Goal: Task Accomplishment & Management: Use online tool/utility

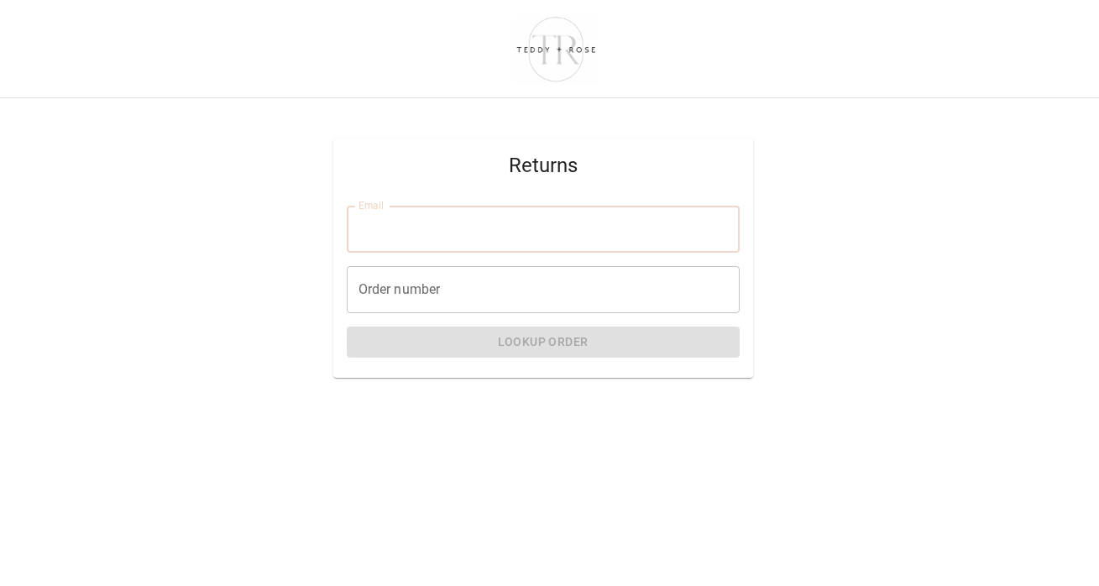
click at [479, 231] on input "Email" at bounding box center [543, 229] width 393 height 47
type input "**********"
click at [469, 291] on input "Order number" at bounding box center [543, 289] width 393 height 47
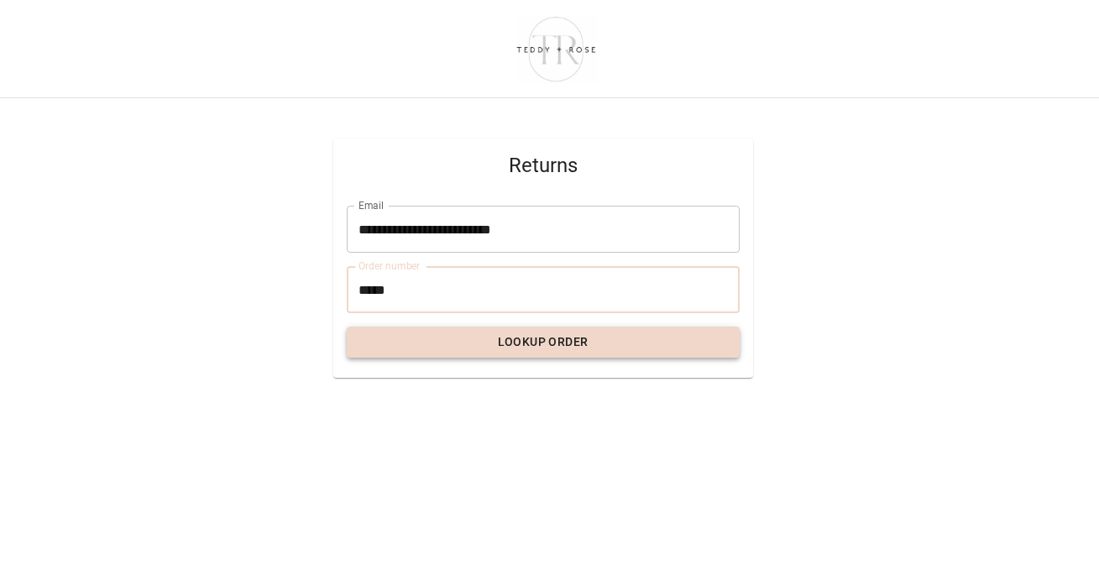
type input "*****"
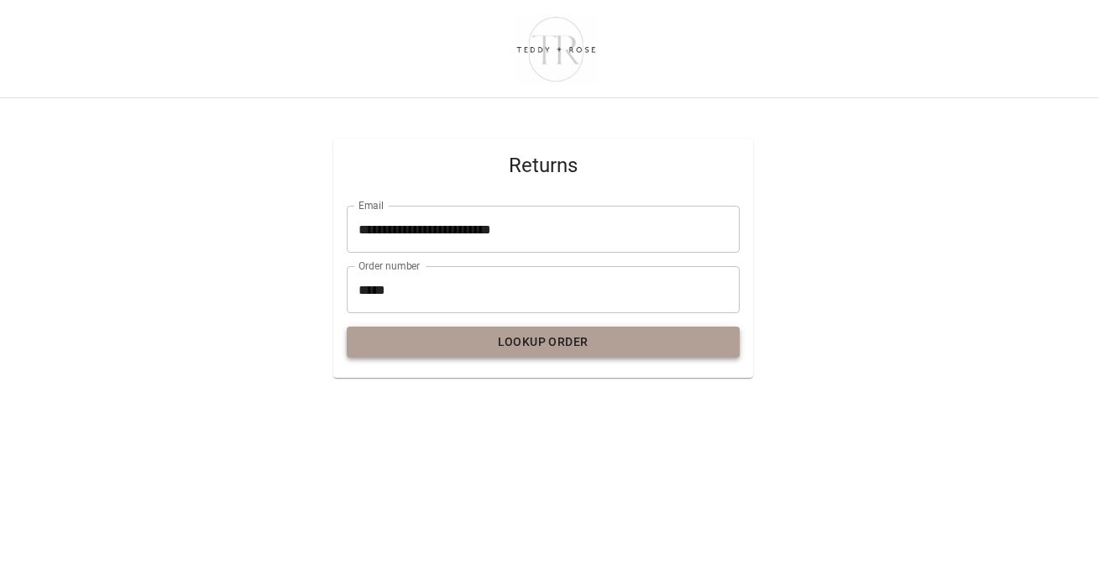
click at [532, 347] on button "Lookup Order" at bounding box center [543, 342] width 393 height 31
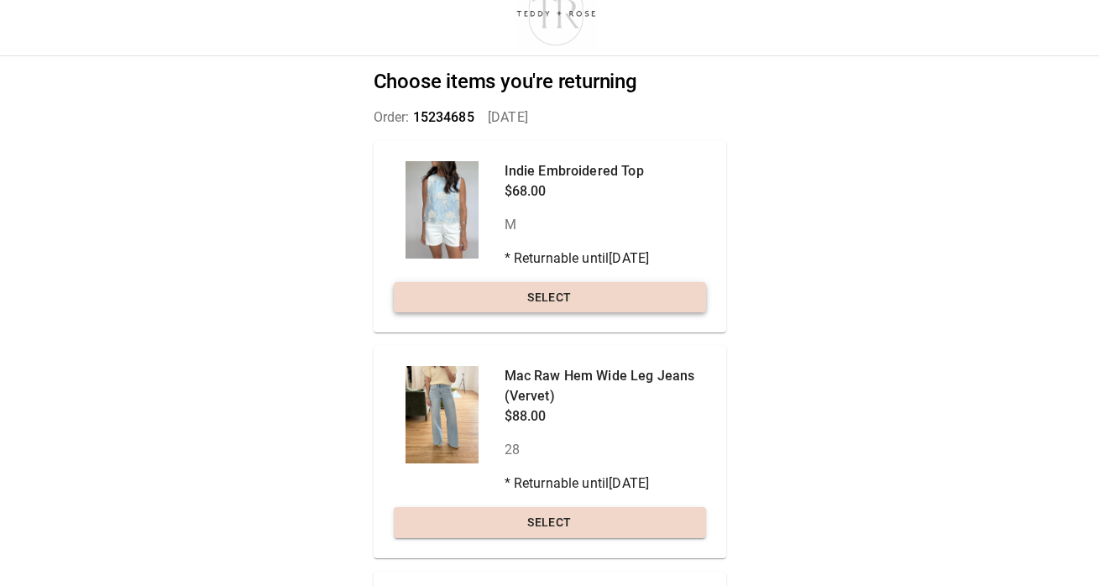
scroll to position [26, 0]
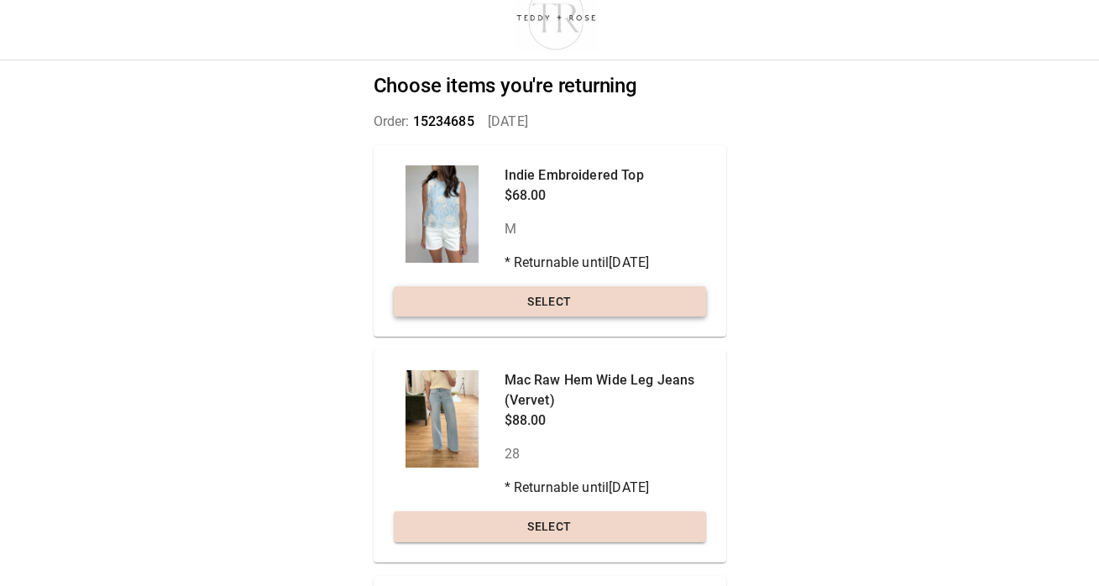
click at [579, 306] on button "Select" at bounding box center [550, 301] width 312 height 31
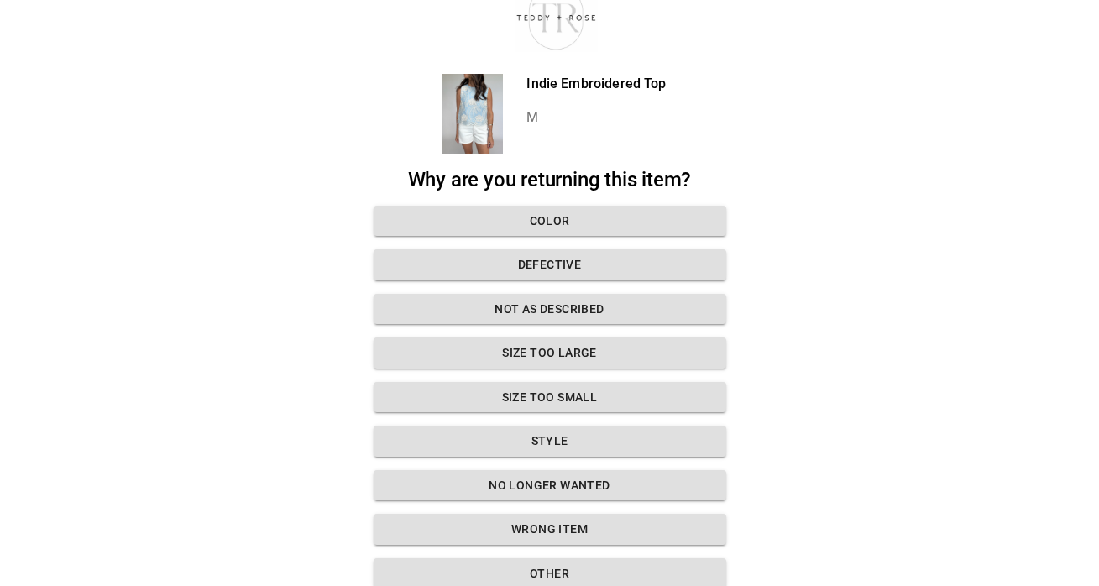
scroll to position [64, 0]
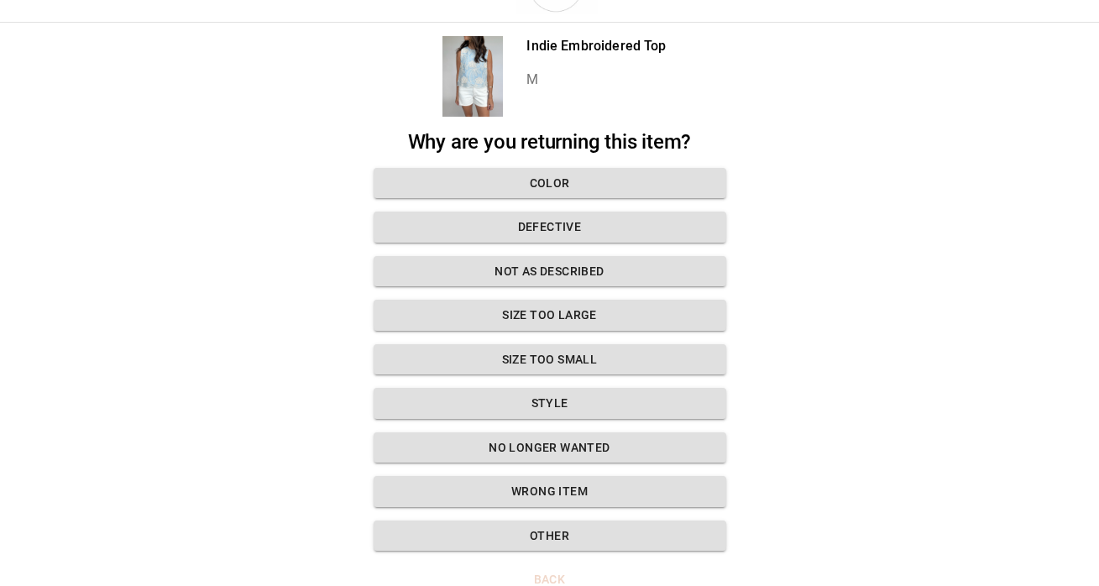
click at [579, 306] on button "Size too large" at bounding box center [550, 315] width 353 height 31
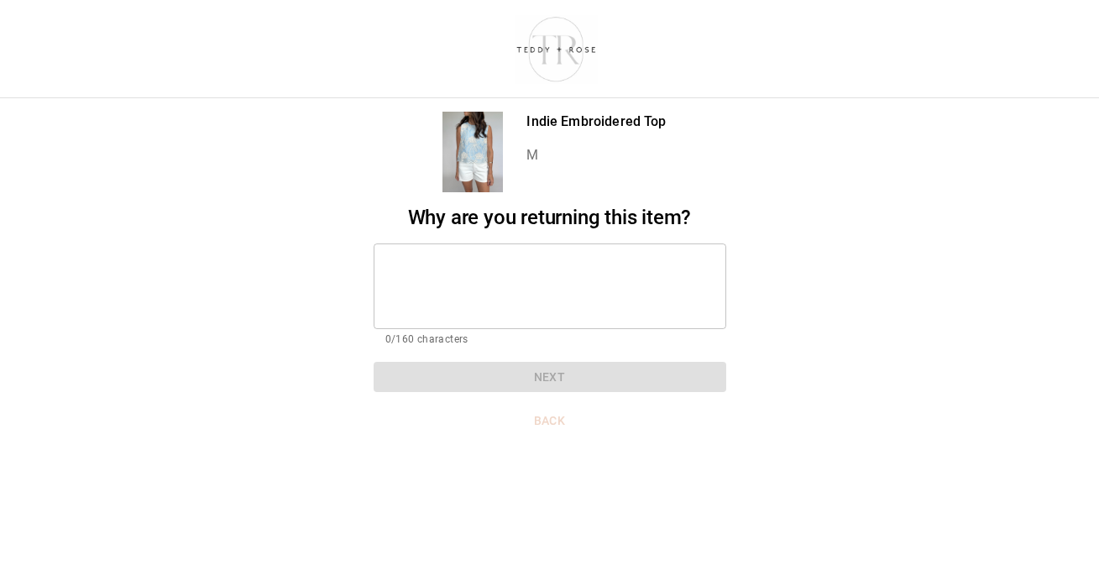
scroll to position [0, 0]
click at [579, 306] on textarea at bounding box center [549, 286] width 329 height 58
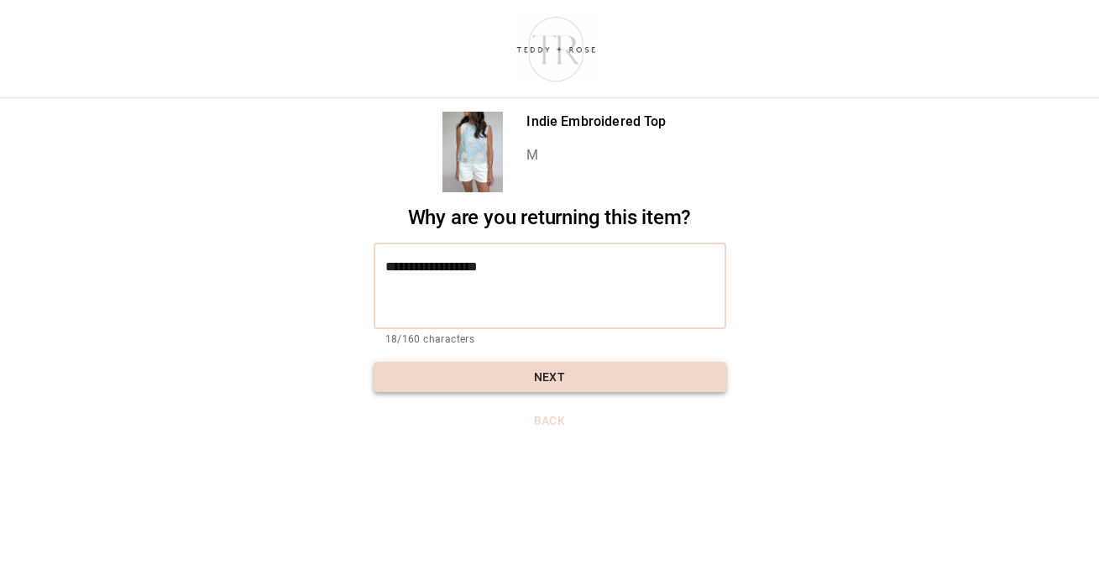
type textarea "**********"
click at [584, 380] on button "Next" at bounding box center [550, 377] width 353 height 31
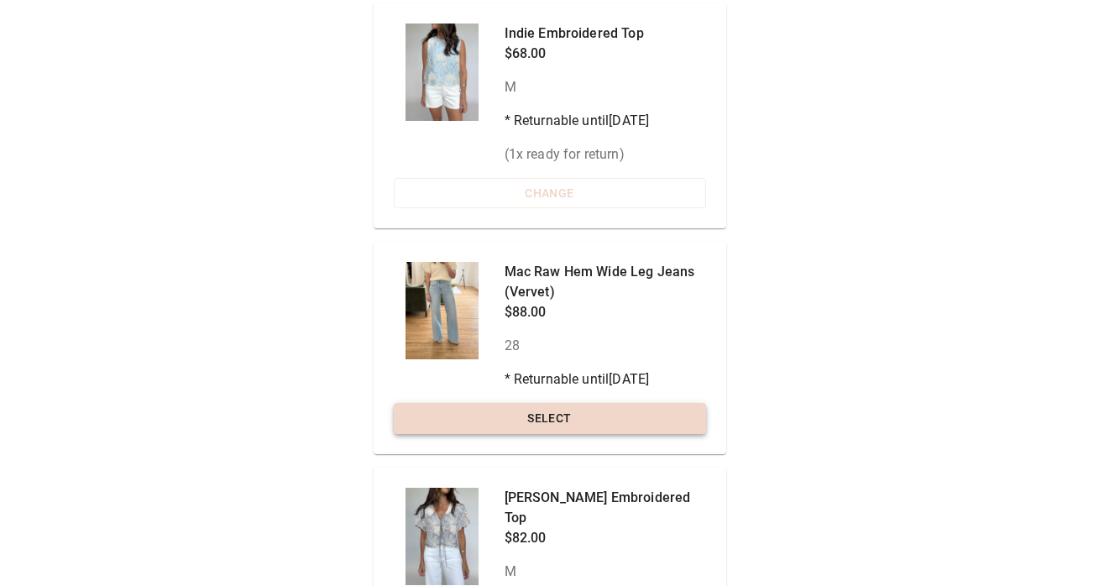
click at [585, 418] on button "Select" at bounding box center [550, 418] width 312 height 31
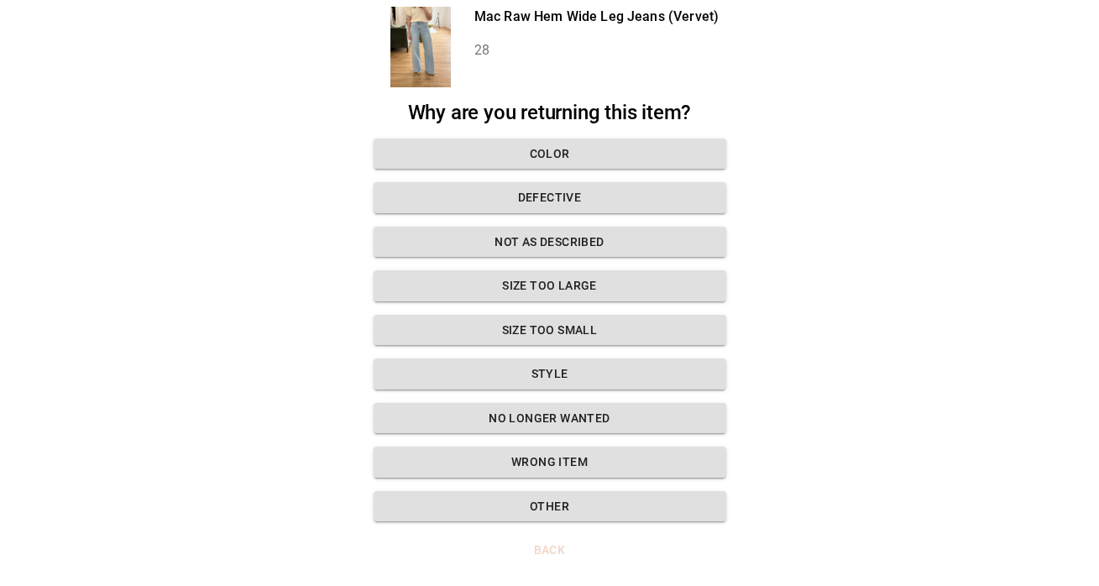
scroll to position [93, 0]
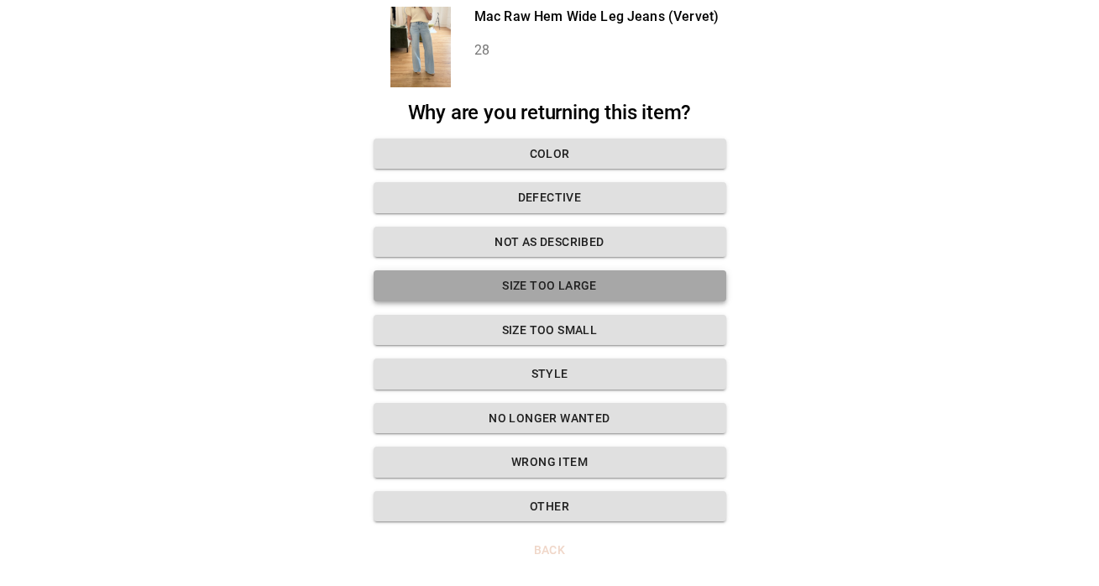
click at [563, 292] on button "Size too large" at bounding box center [550, 285] width 353 height 31
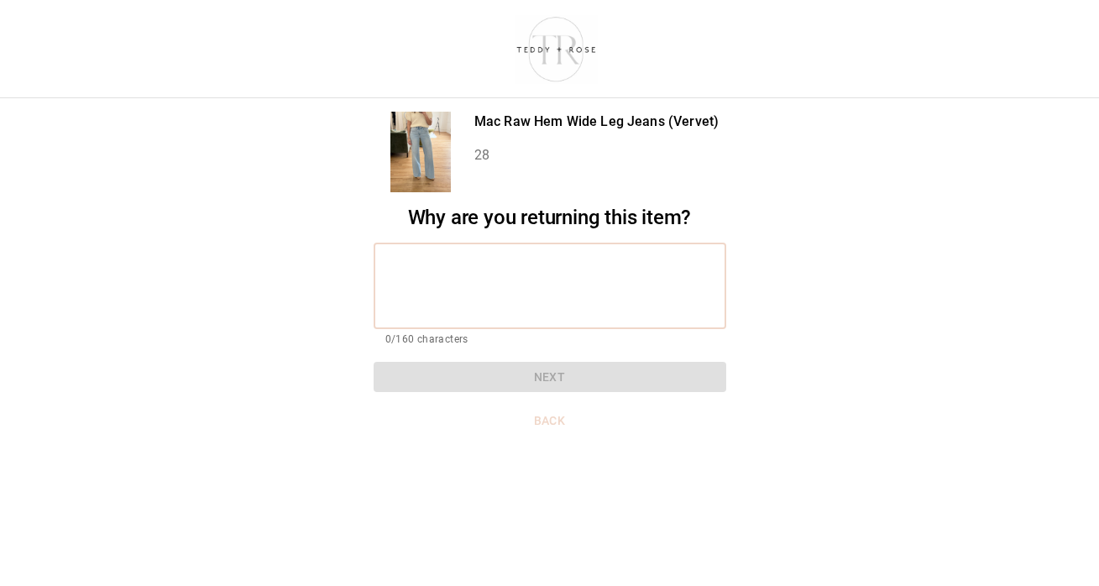
click at [535, 291] on textarea at bounding box center [549, 286] width 329 height 58
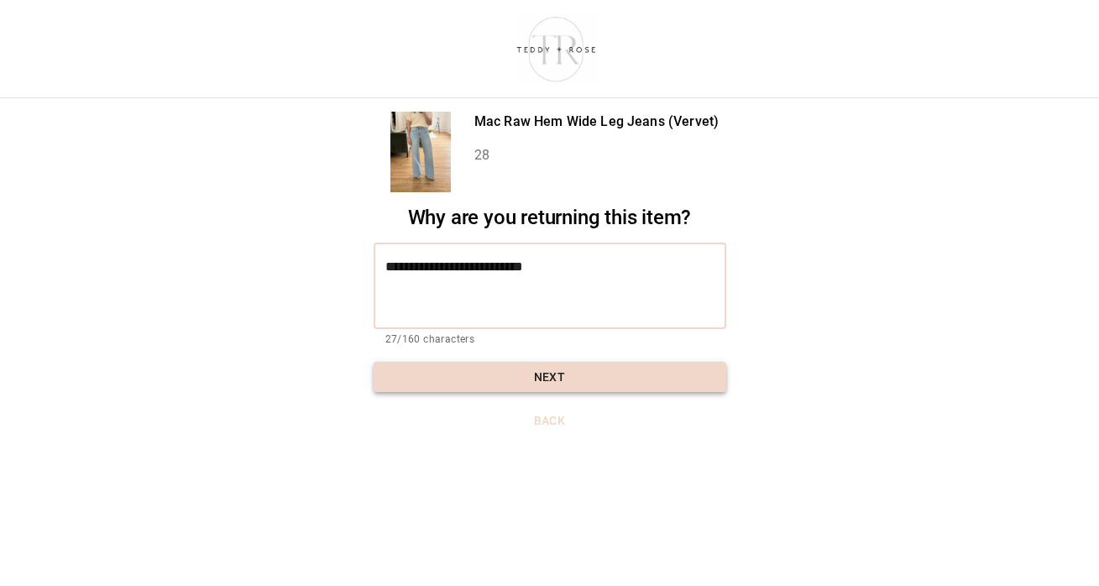
type textarea "**********"
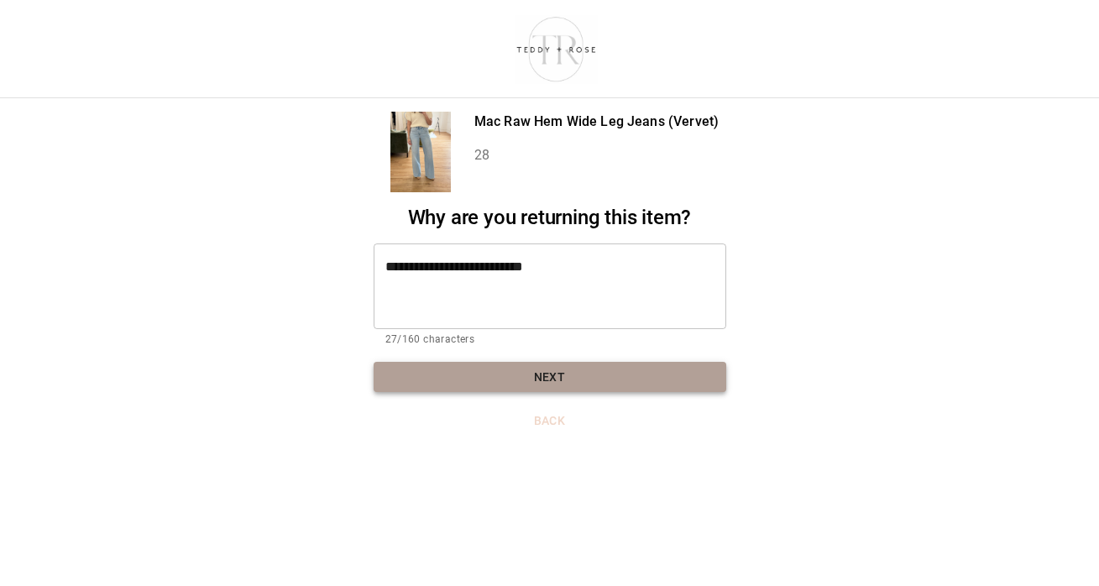
click at [524, 369] on button "Next" at bounding box center [550, 377] width 353 height 31
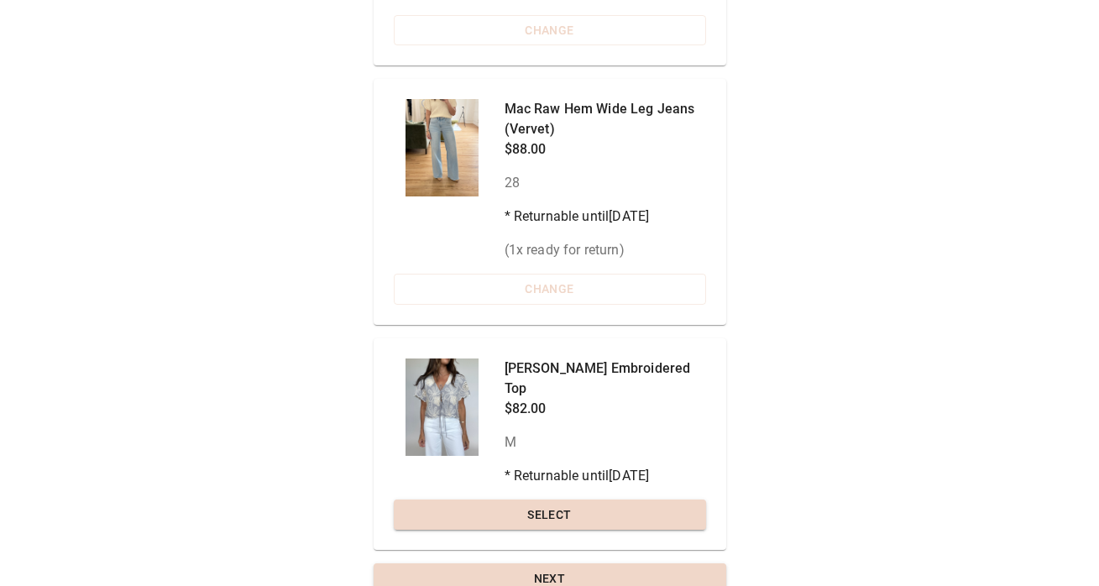
scroll to position [339, 0]
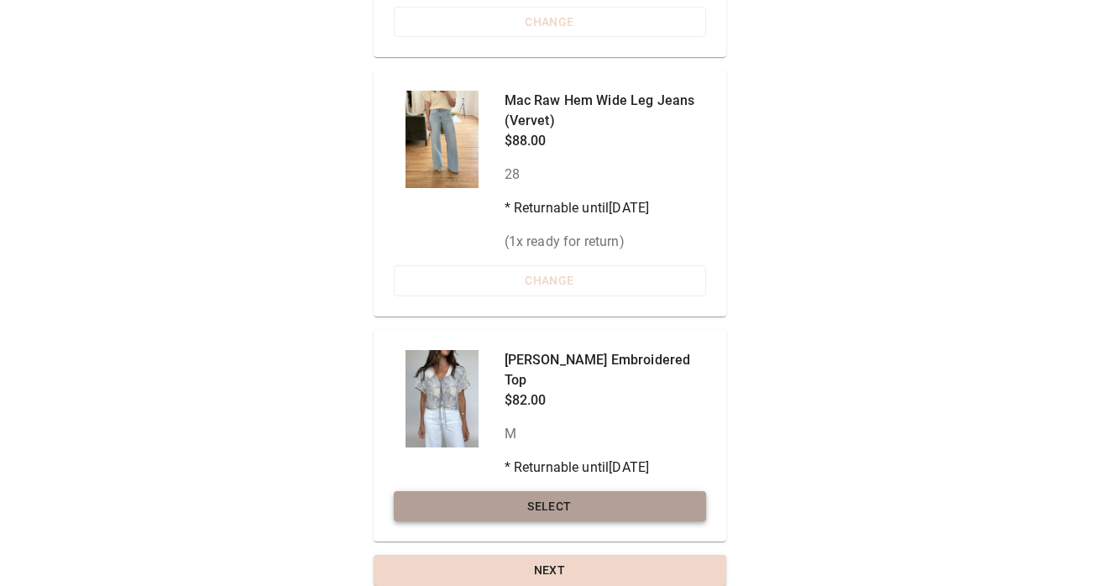
click at [560, 493] on button "Select" at bounding box center [550, 506] width 312 height 31
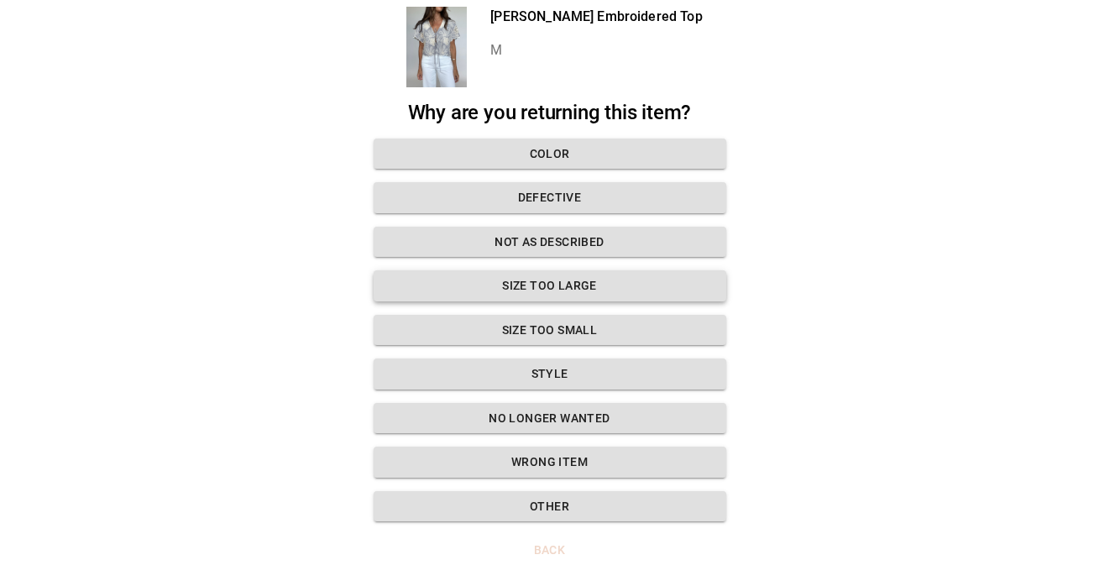
click at [644, 280] on button "Size too large" at bounding box center [550, 285] width 353 height 31
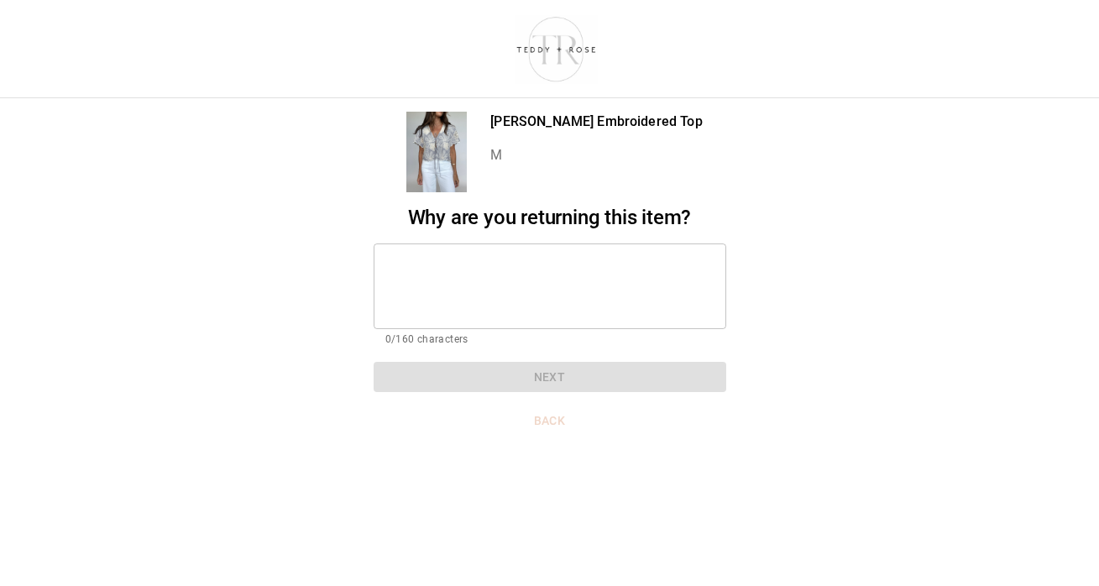
click at [512, 320] on div "* ​" at bounding box center [550, 287] width 353 height 86
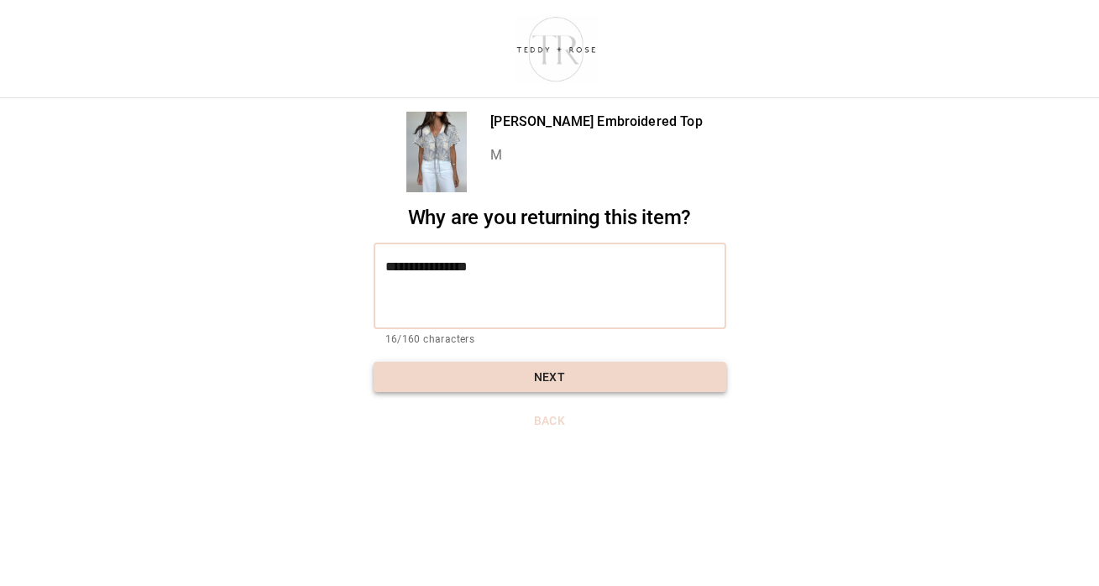
type textarea "**********"
click at [557, 380] on button "Next" at bounding box center [550, 377] width 353 height 31
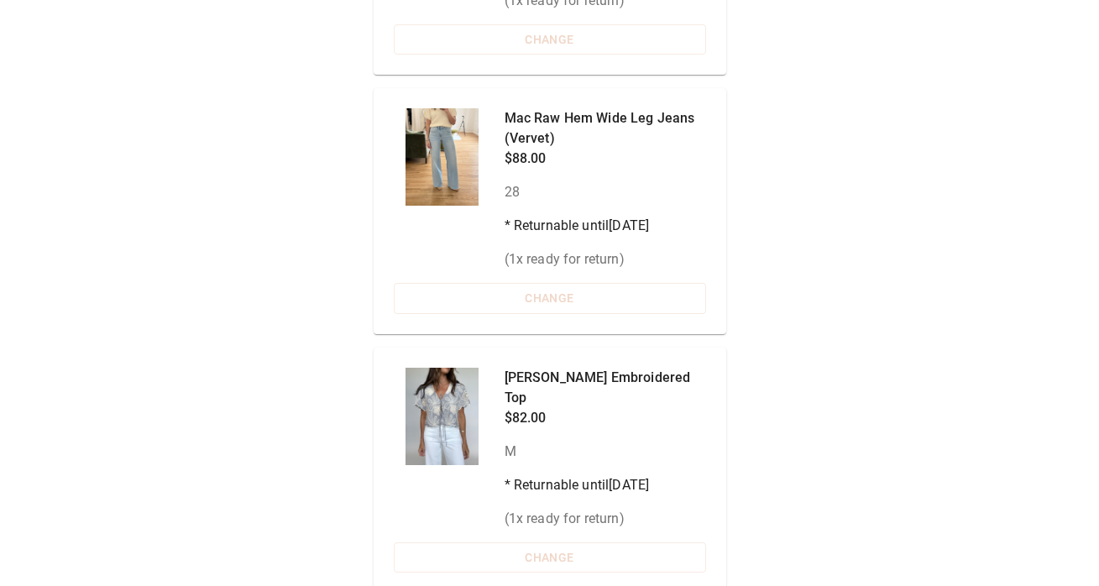
scroll to position [373, 0]
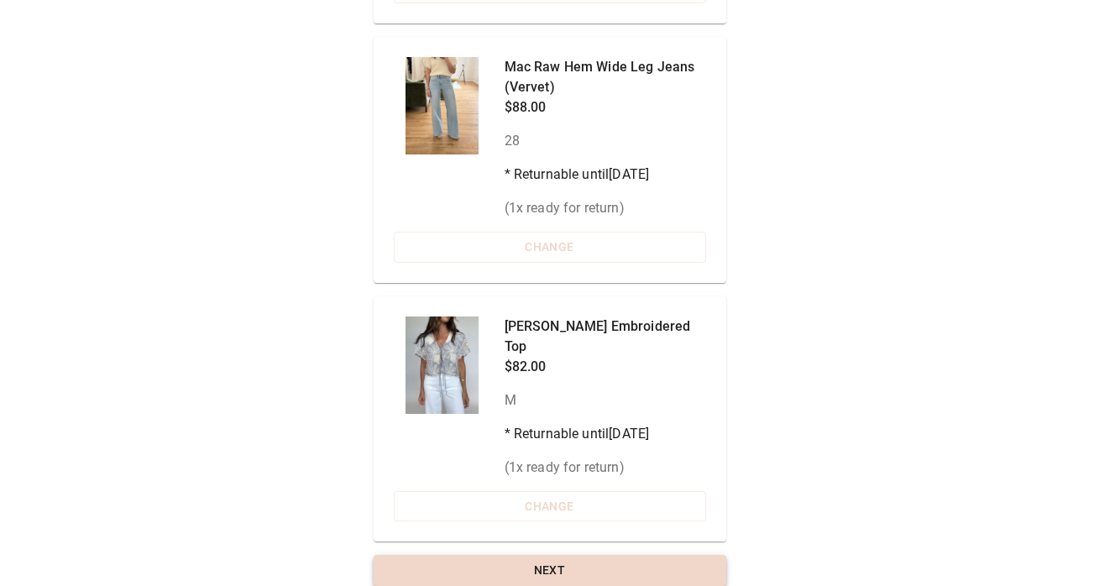
click at [584, 555] on button "Next" at bounding box center [550, 570] width 353 height 31
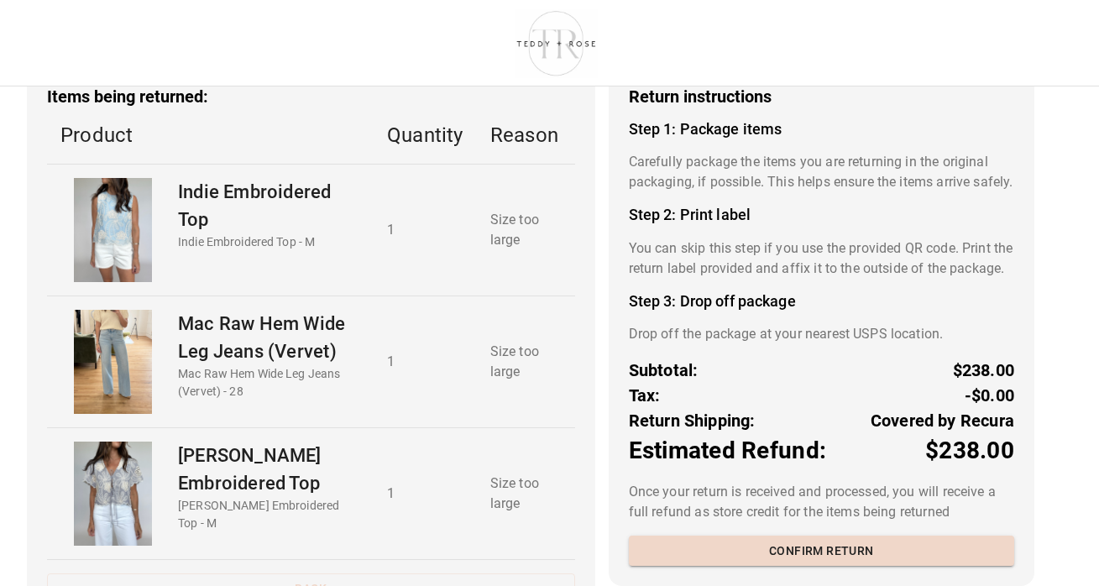
scroll to position [151, 0]
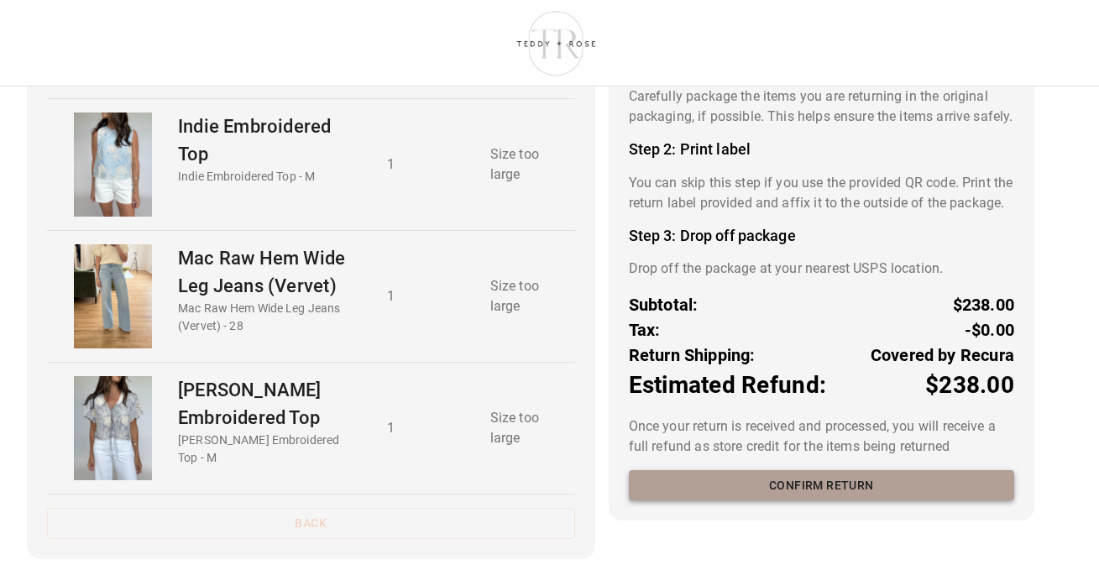
click at [686, 501] on button "Confirm return" at bounding box center [821, 485] width 385 height 31
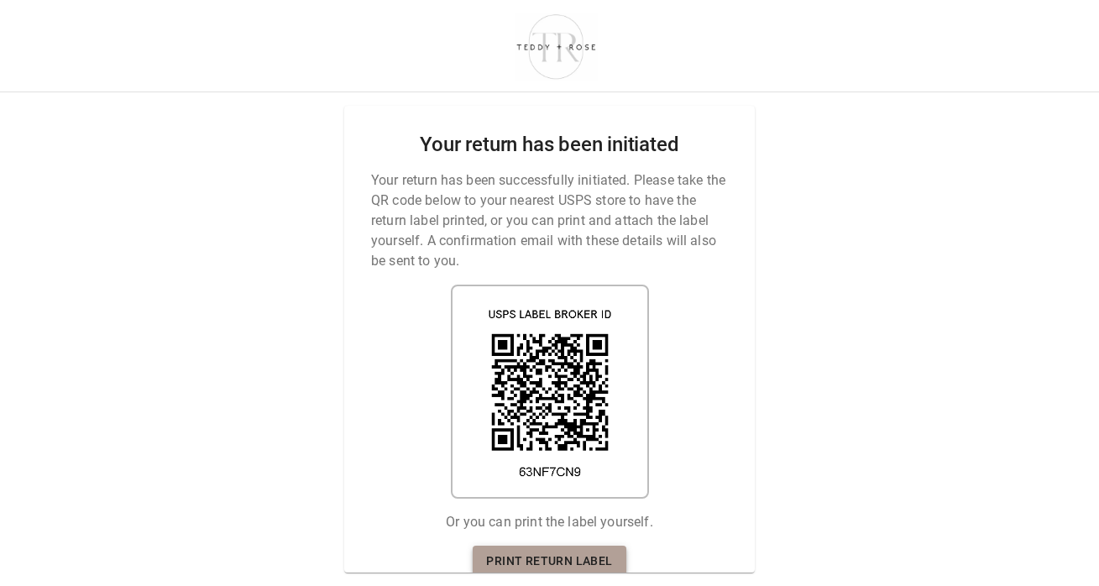
click at [601, 554] on link "Print return label" at bounding box center [549, 561] width 153 height 31
